Goal: Navigation & Orientation: Go to known website

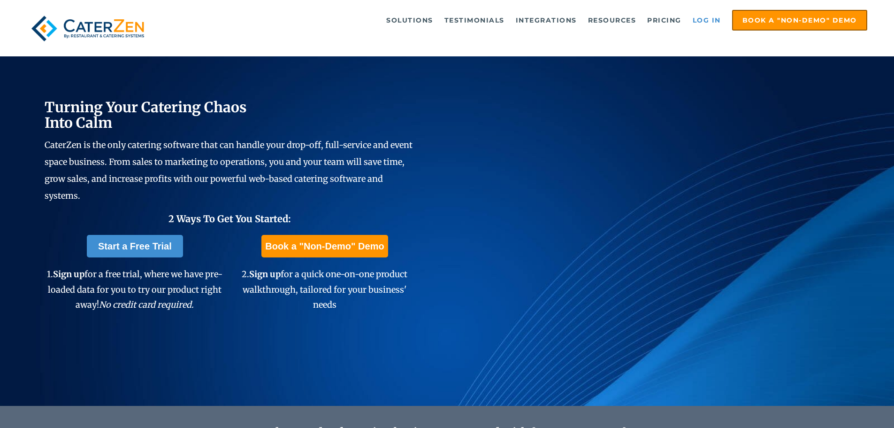
drag, startPoint x: 0, startPoint y: 0, endPoint x: 724, endPoint y: 19, distance: 724.0
click at [724, 19] on link "Log in" at bounding box center [707, 20] width 38 height 19
click at [708, 19] on link "Log in" at bounding box center [707, 20] width 38 height 19
drag, startPoint x: 0, startPoint y: 0, endPoint x: 701, endPoint y: 20, distance: 701.0
click at [701, 20] on link "Log in" at bounding box center [707, 20] width 38 height 19
